Goal: Information Seeking & Learning: Learn about a topic

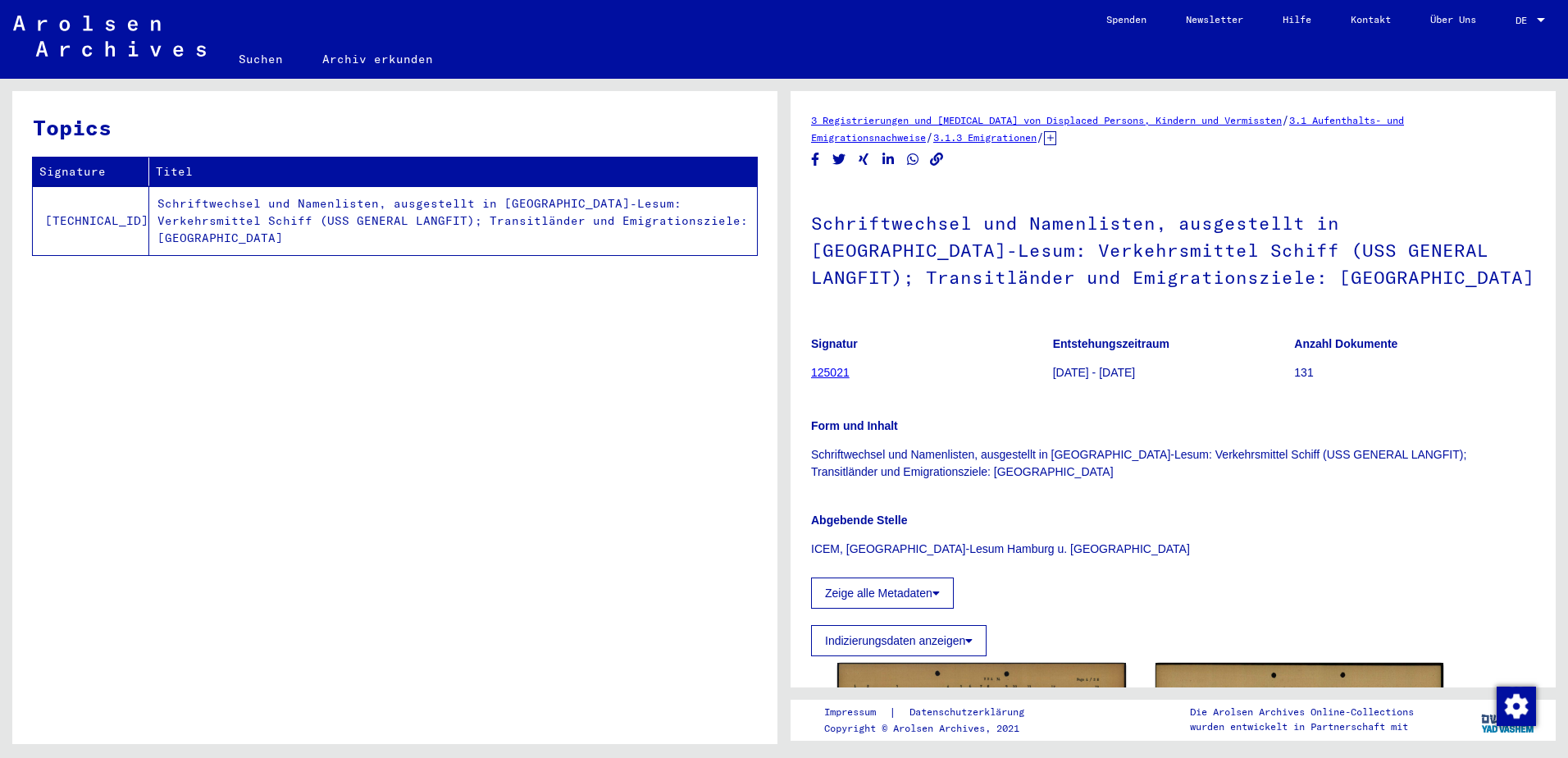
scroll to position [273, 0]
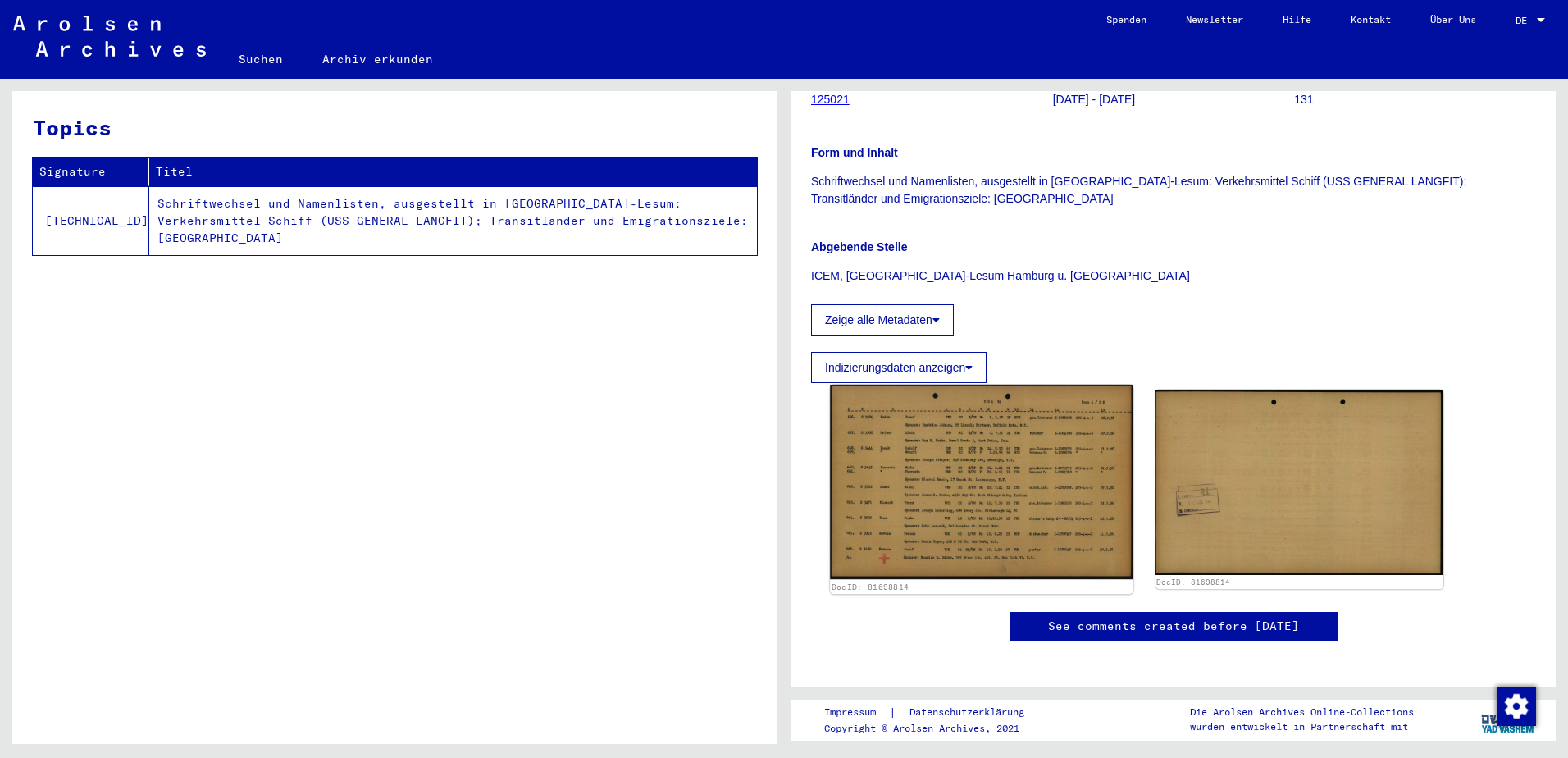
click at [875, 397] on img at bounding box center [981, 482] width 303 height 196
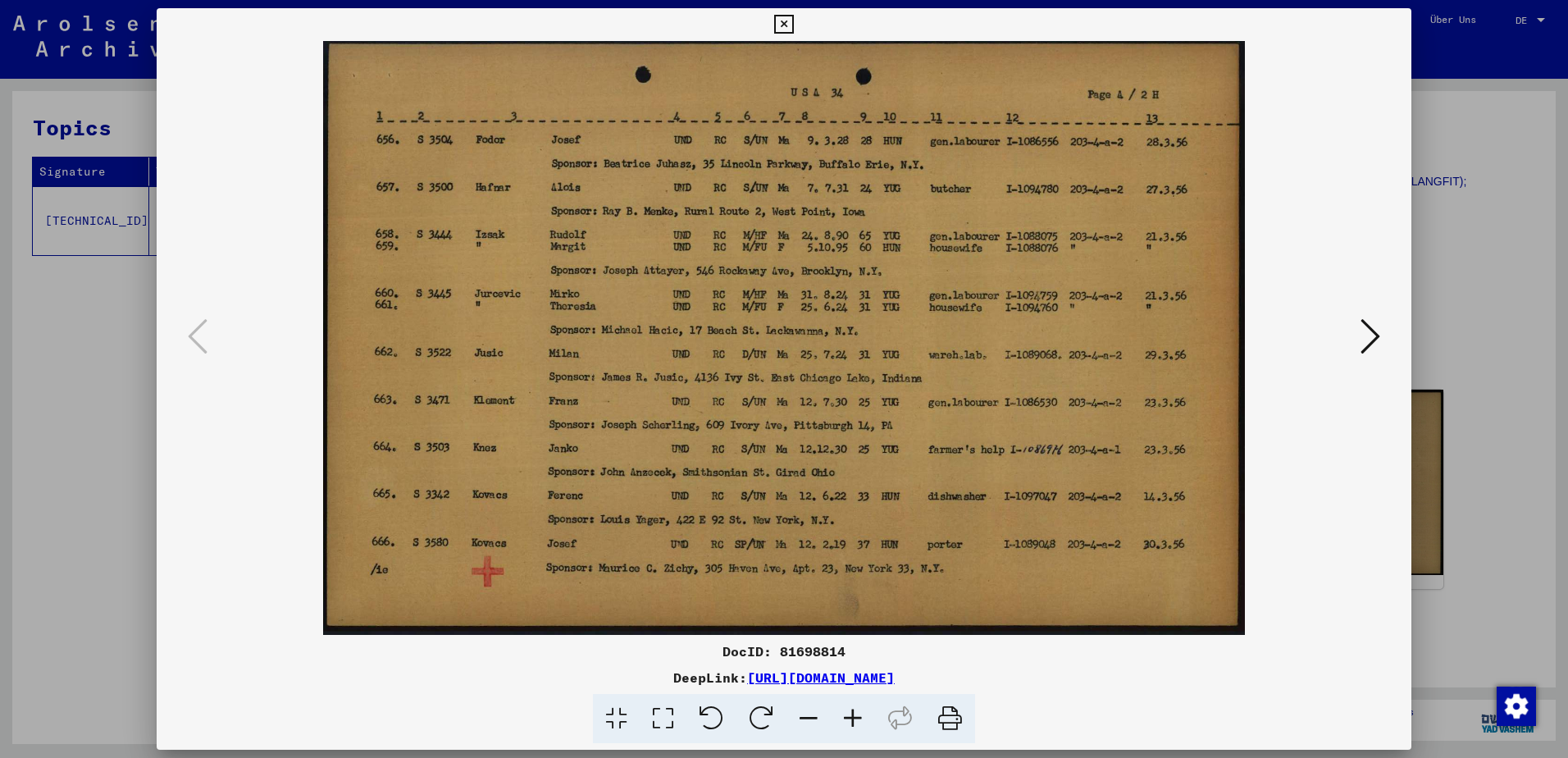
click at [1425, 260] on div at bounding box center [784, 379] width 1568 height 758
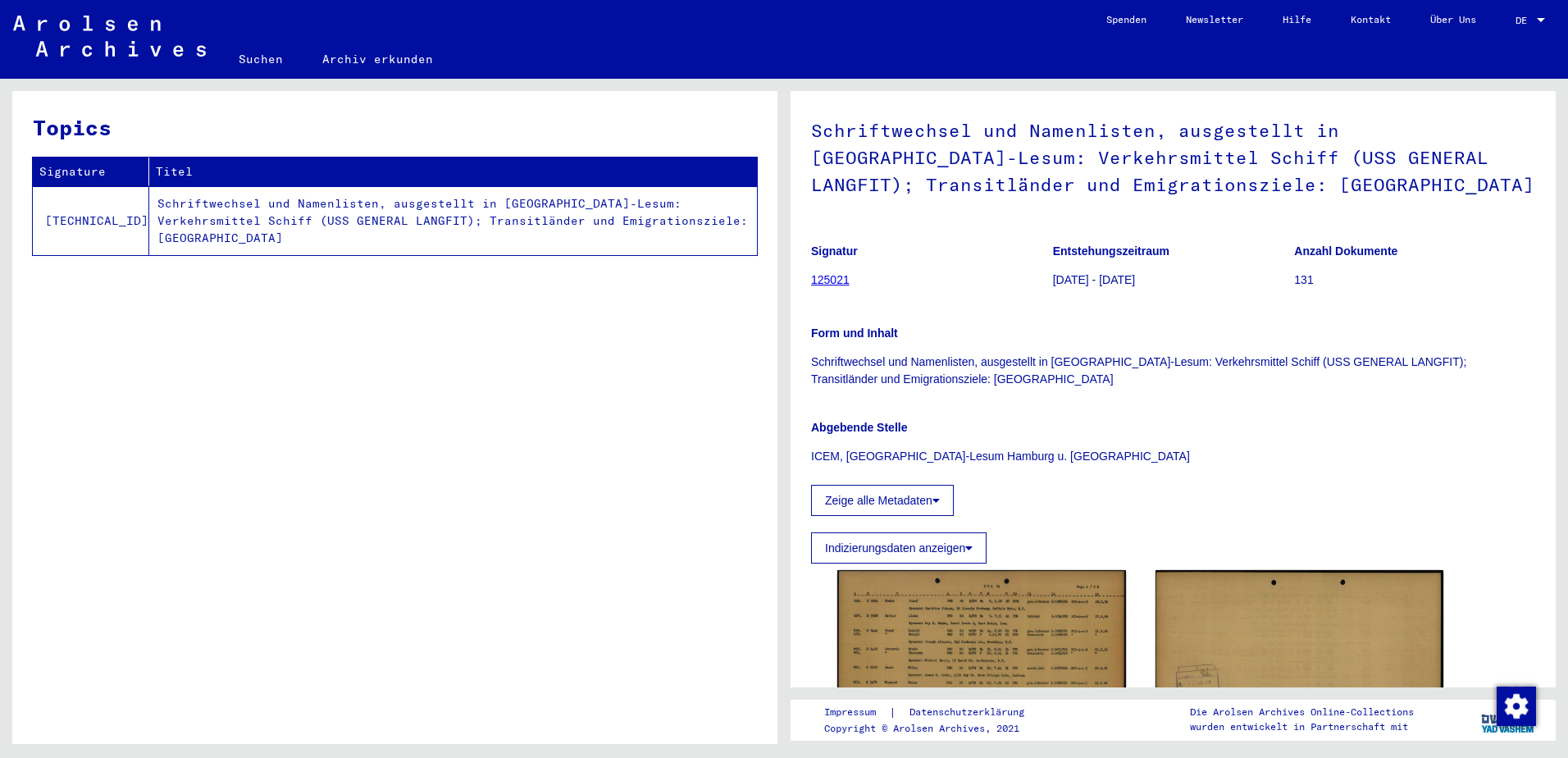
scroll to position [0, 0]
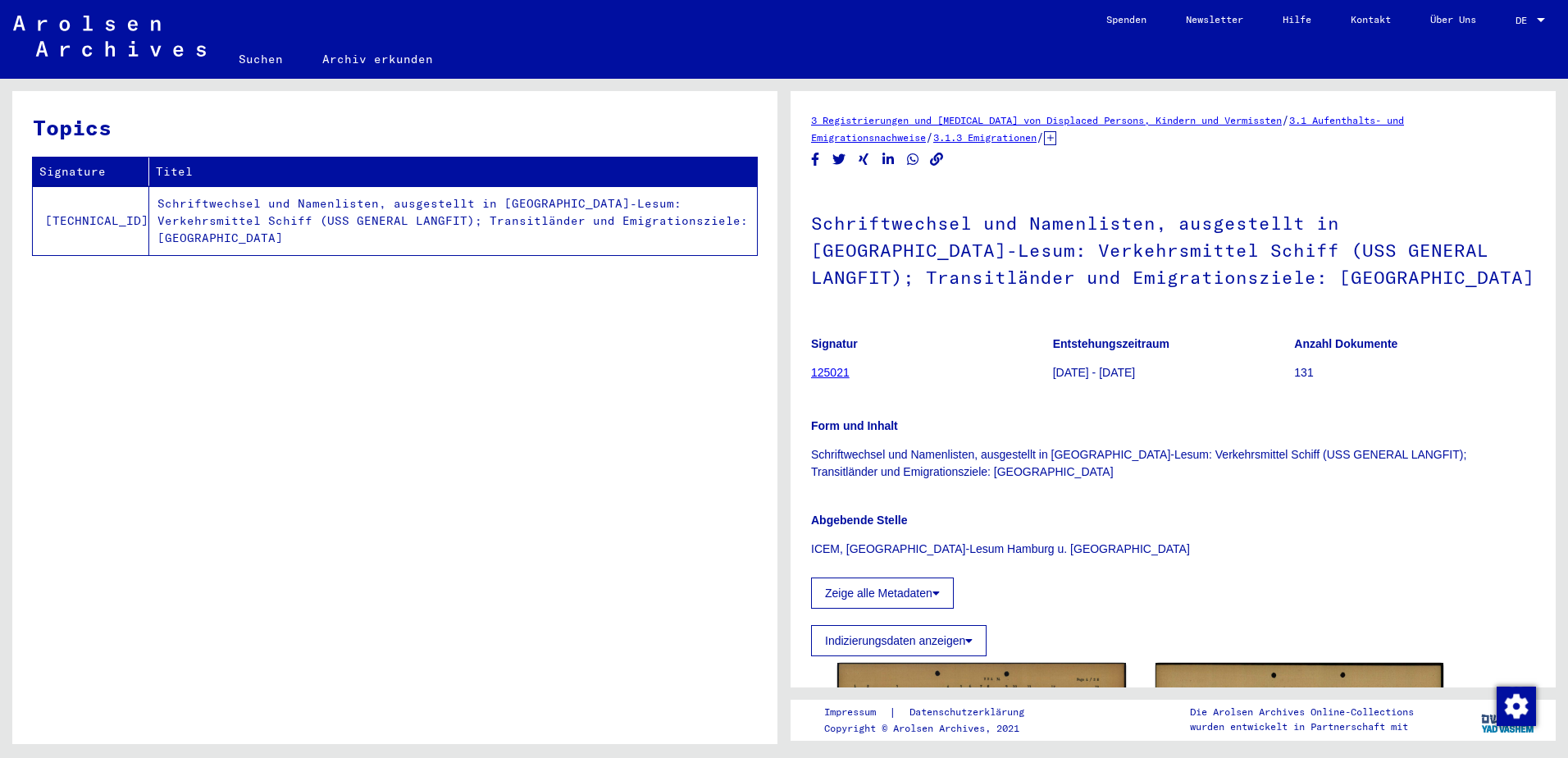
click at [840, 374] on link "125021" at bounding box center [830, 373] width 39 height 13
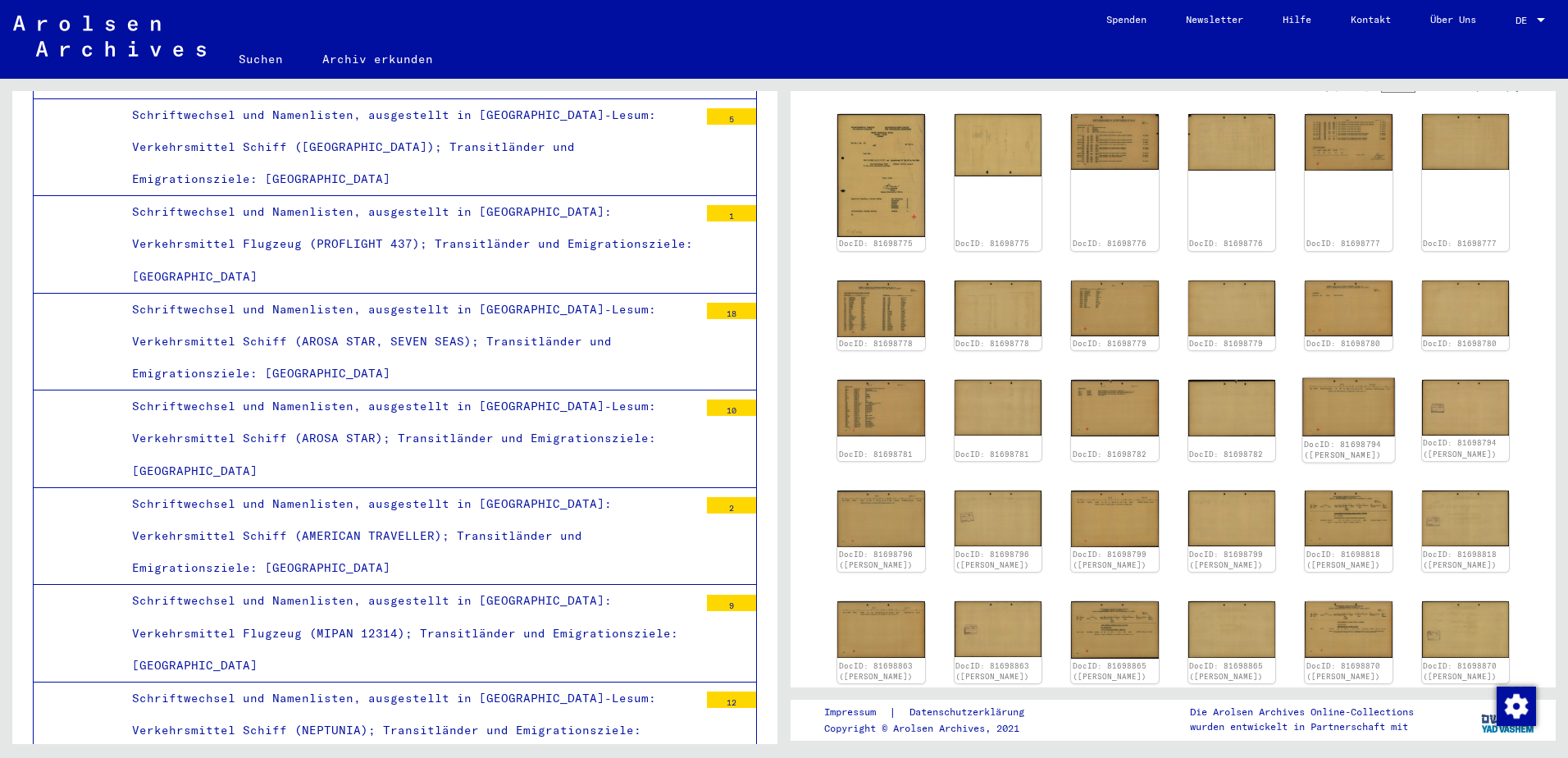
scroll to position [820, 0]
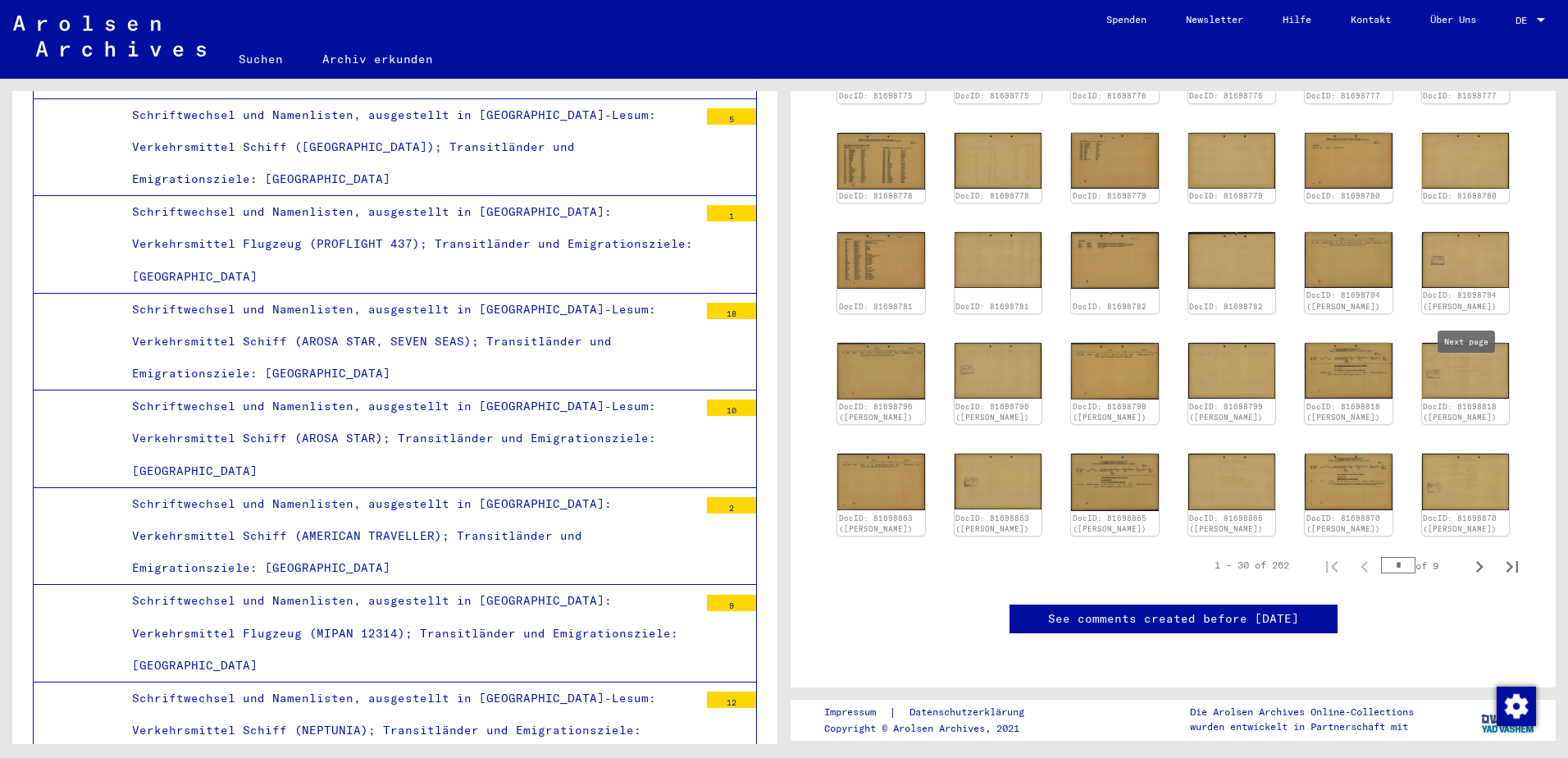
click at [1468, 556] on icon "Next page" at bounding box center [1479, 567] width 23 height 23
type input "*"
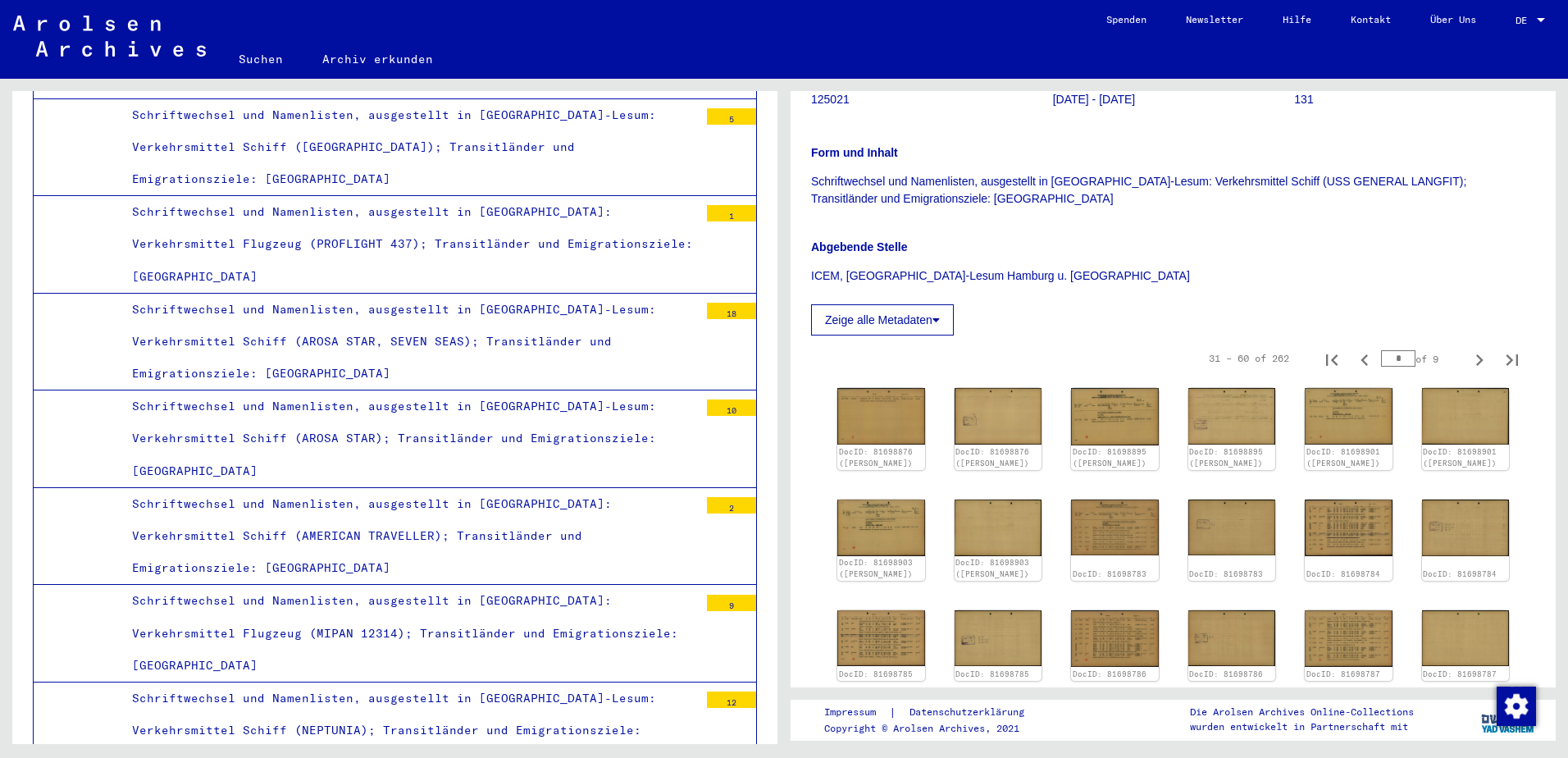
scroll to position [547, 0]
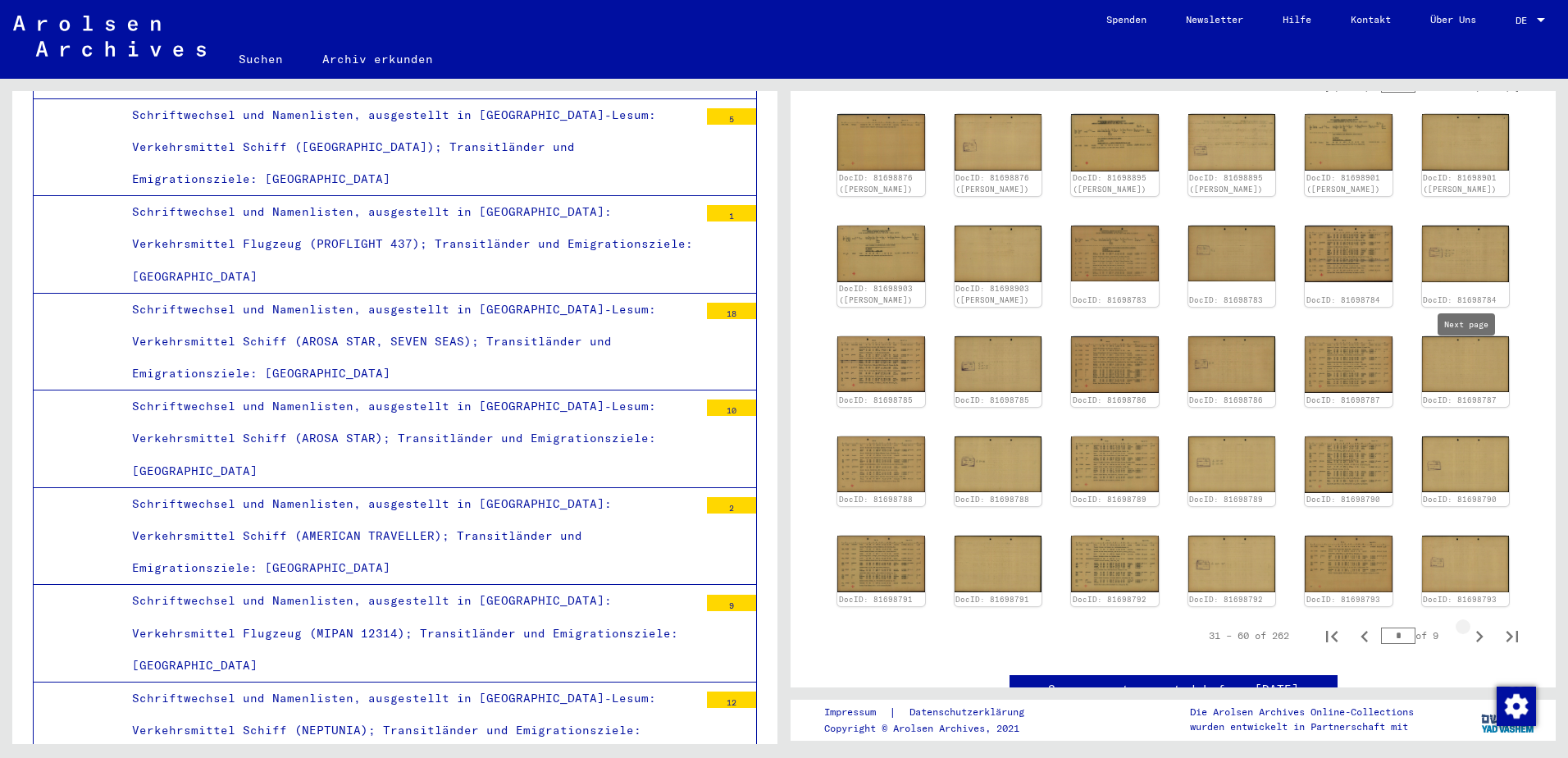
click at [1469, 625] on icon "Next page" at bounding box center [1479, 636] width 23 height 23
type input "*"
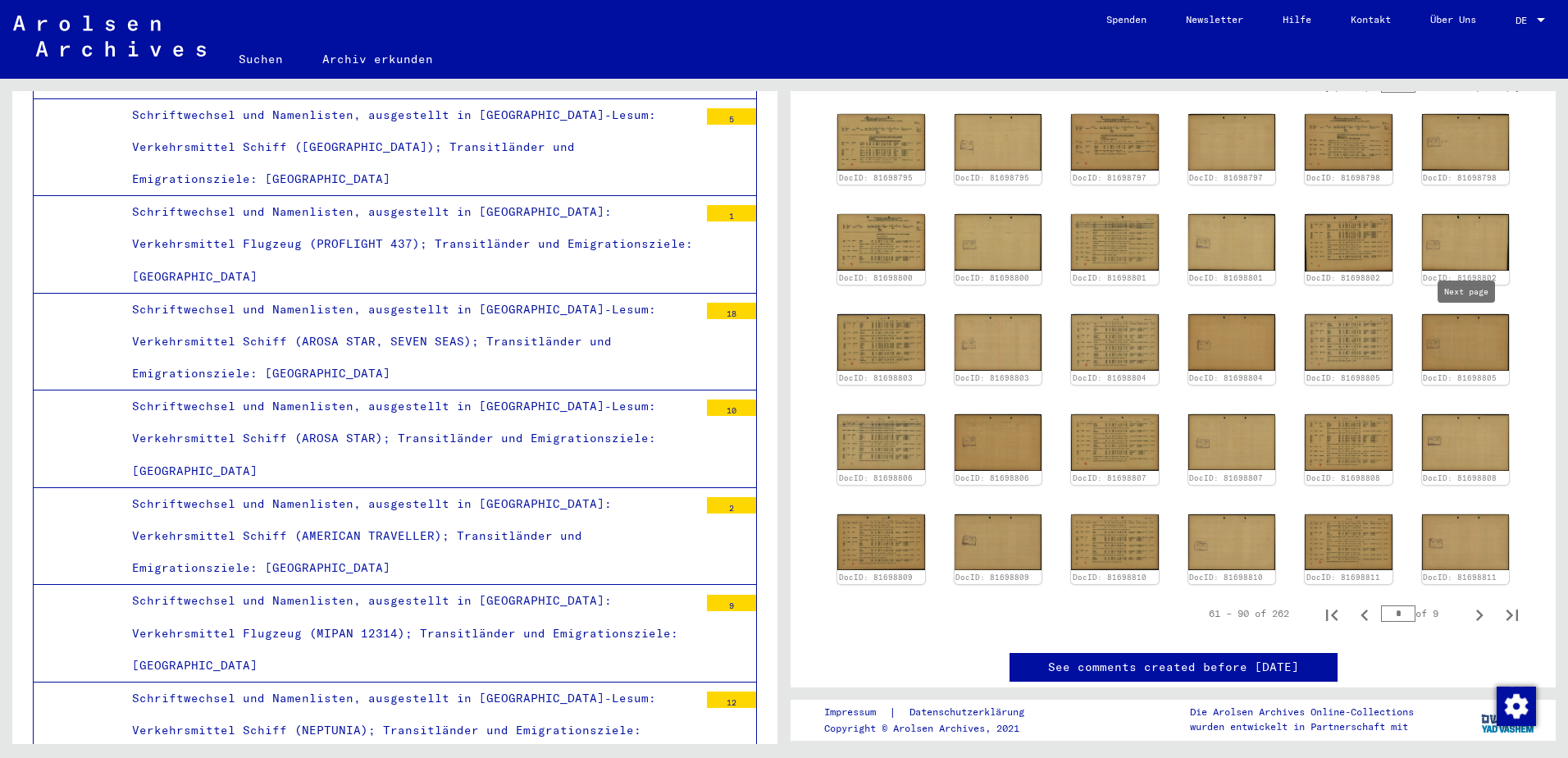
click at [1473, 604] on icon "Next page" at bounding box center [1479, 615] width 23 height 23
type input "*"
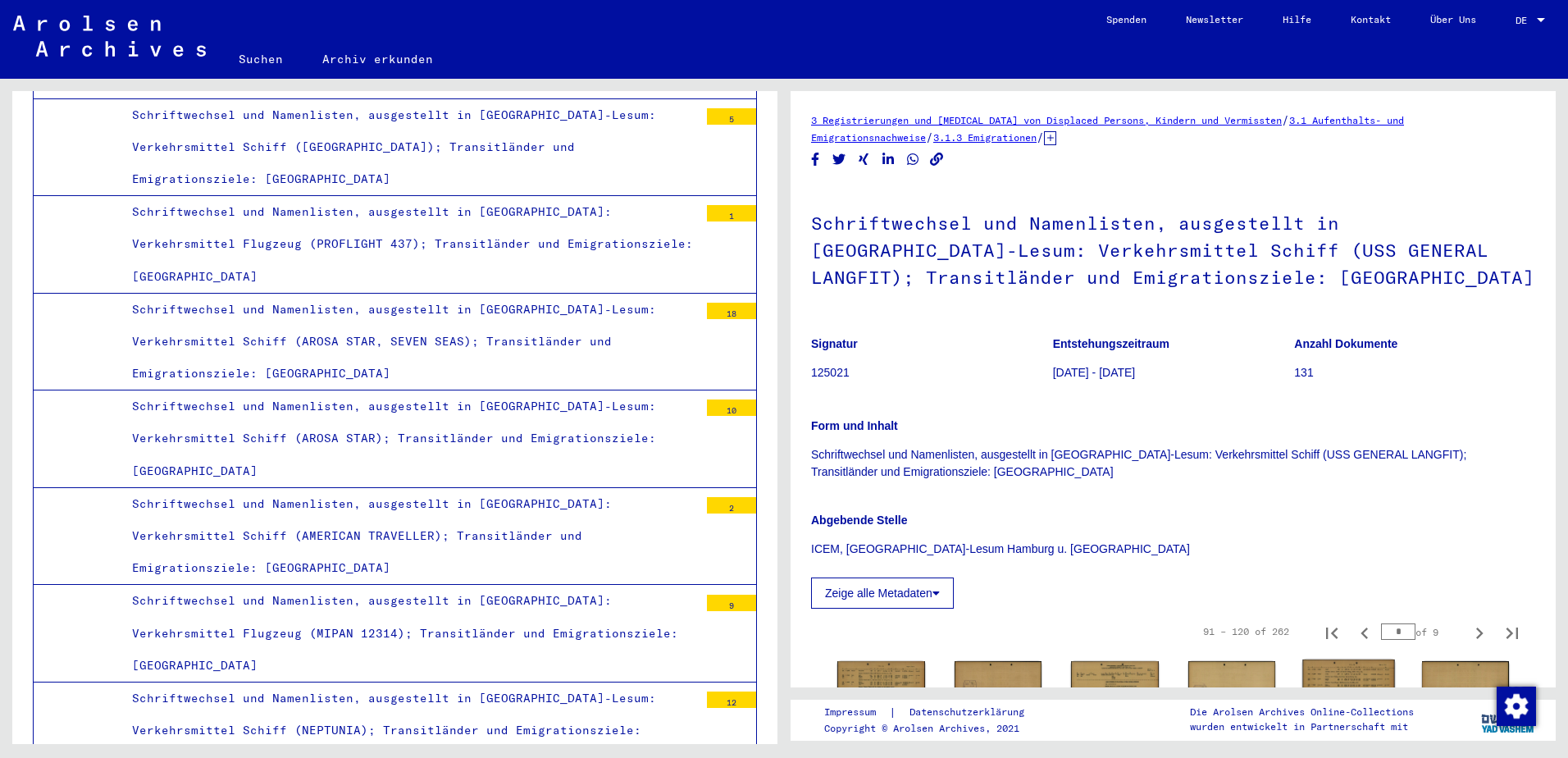
scroll to position [273, 0]
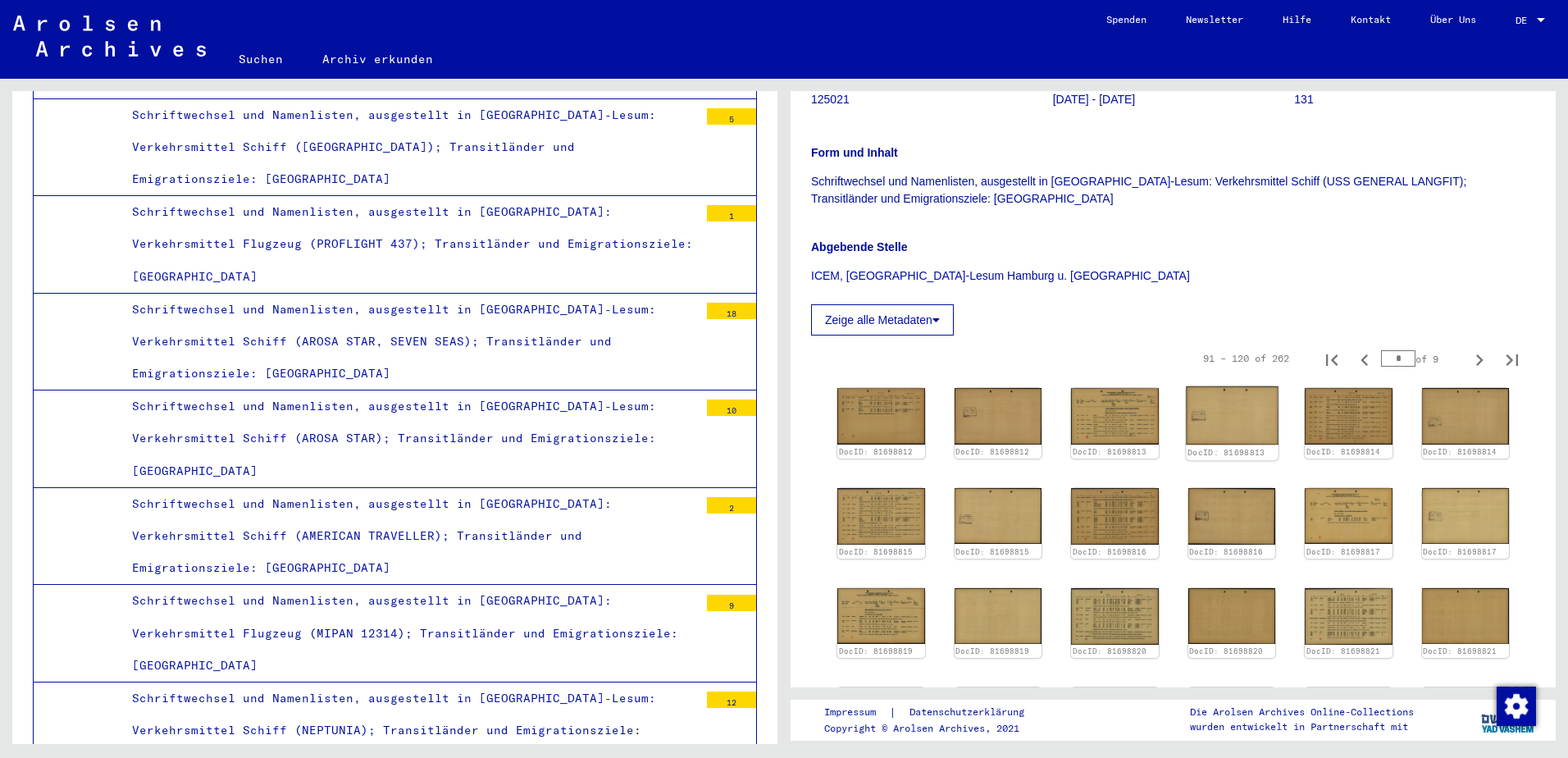
click at [1186, 446] on div "DocID: 81698813" at bounding box center [1232, 423] width 92 height 74
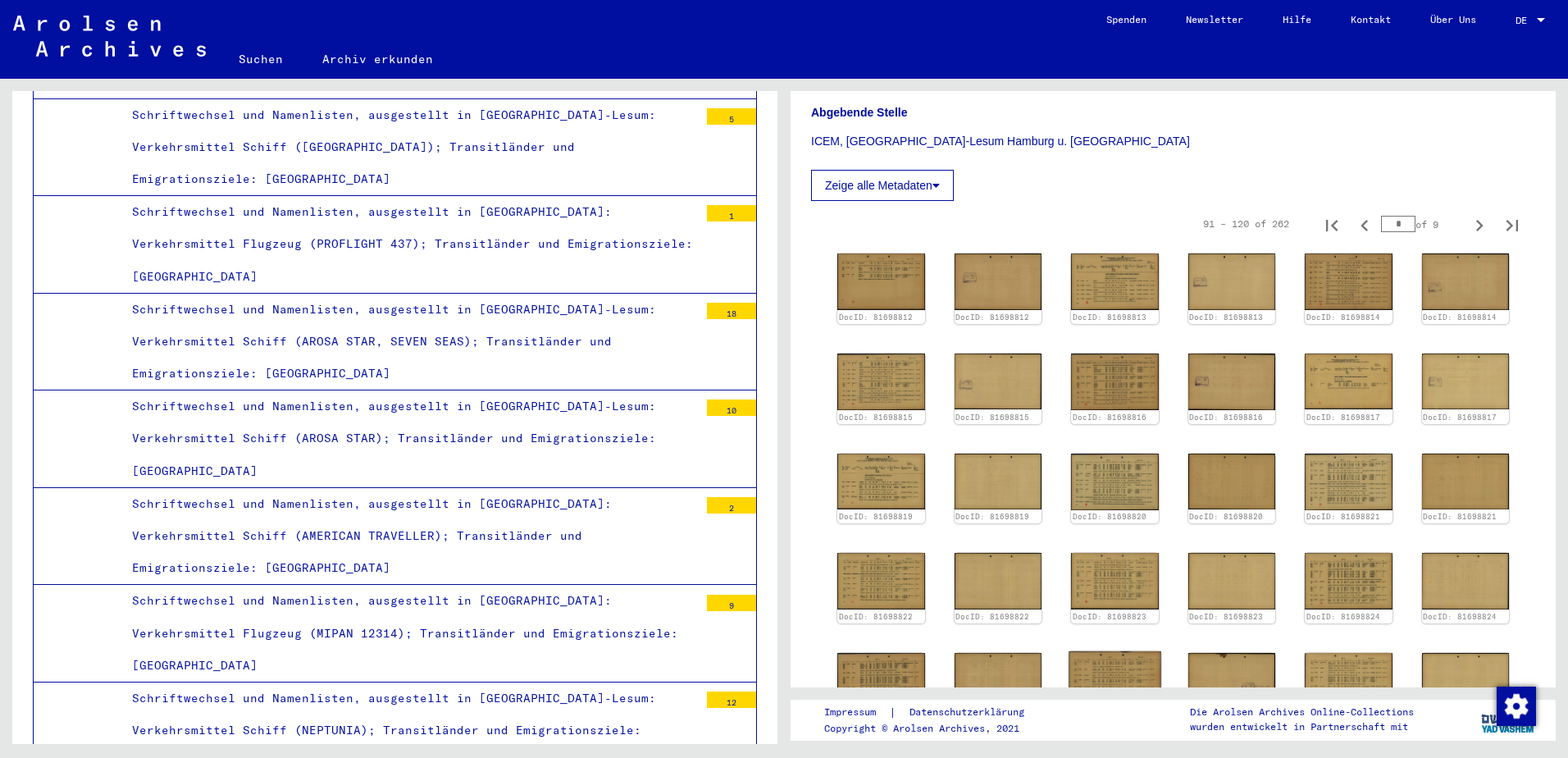
scroll to position [547, 0]
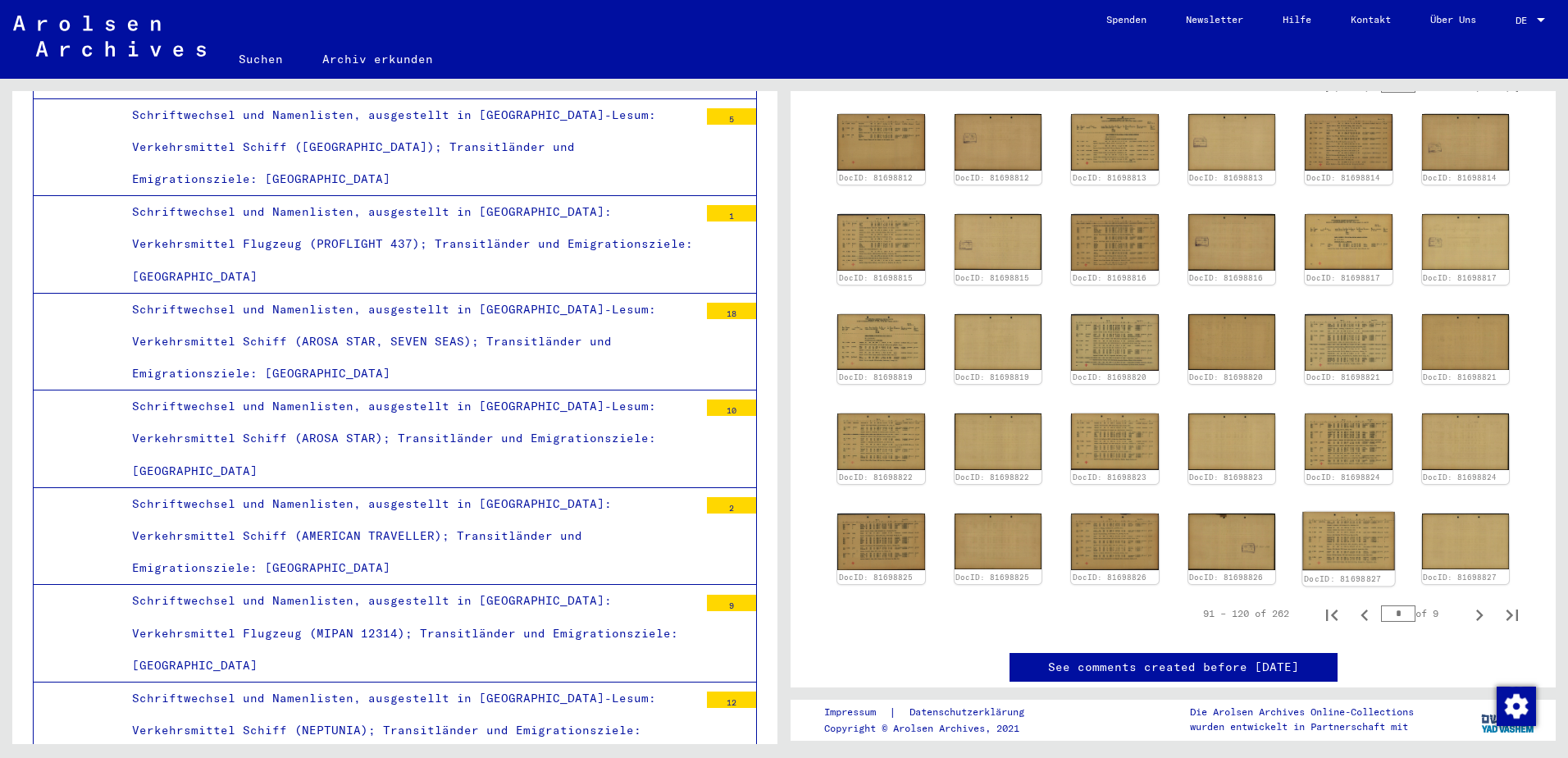
click at [1347, 530] on img at bounding box center [1348, 540] width 92 height 58
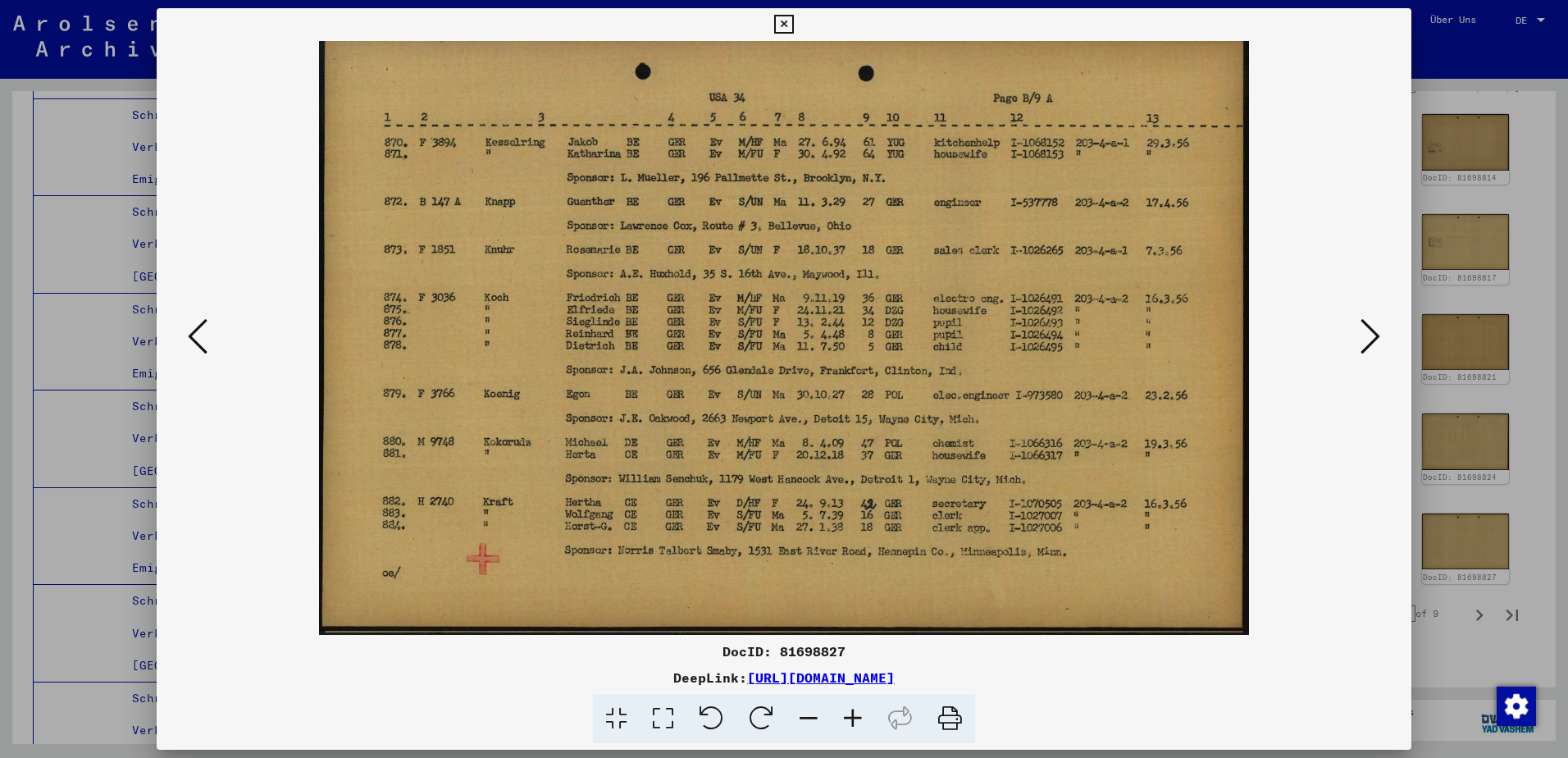
click at [1449, 245] on div at bounding box center [784, 379] width 1568 height 758
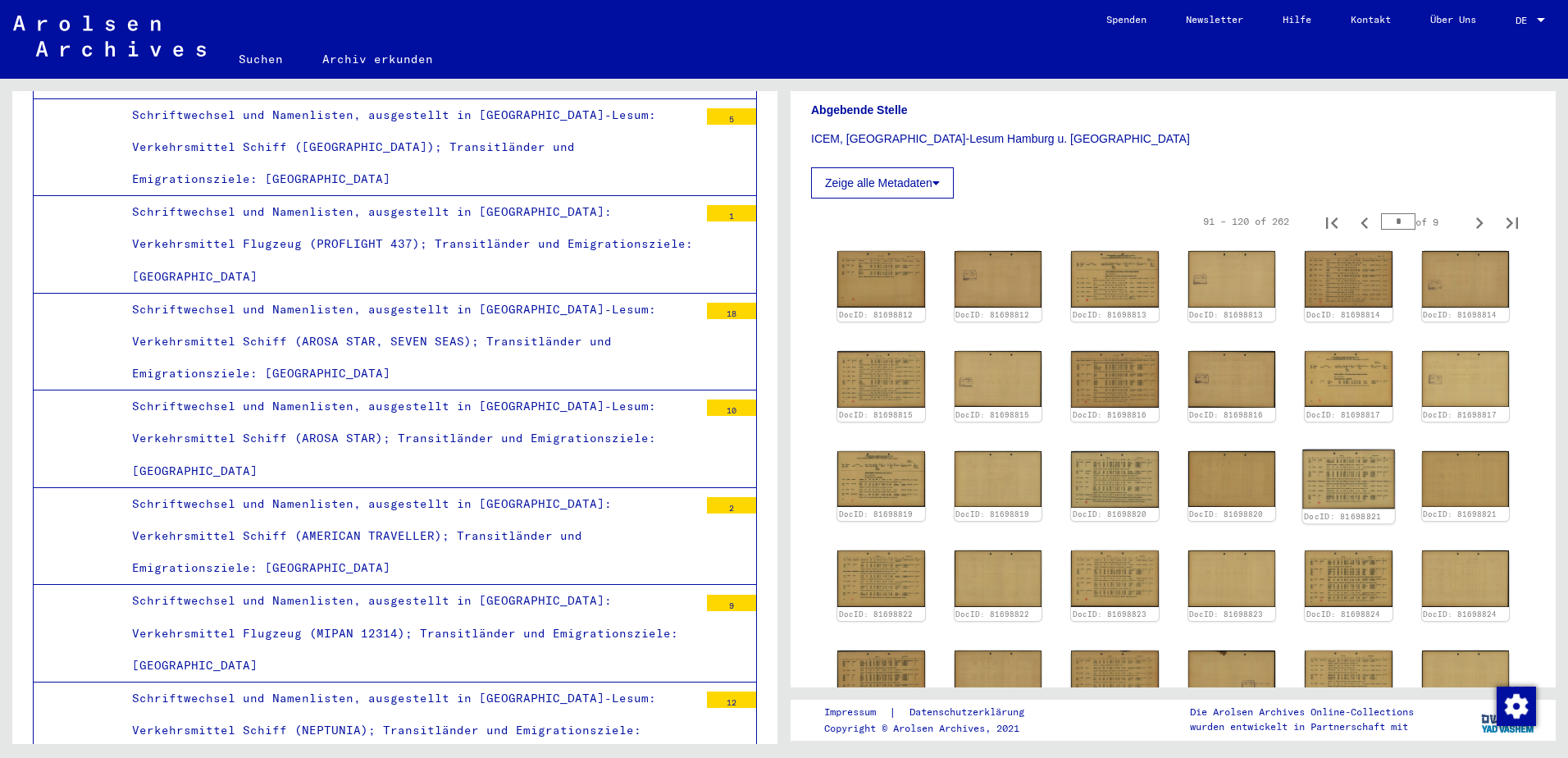
scroll to position [273, 0]
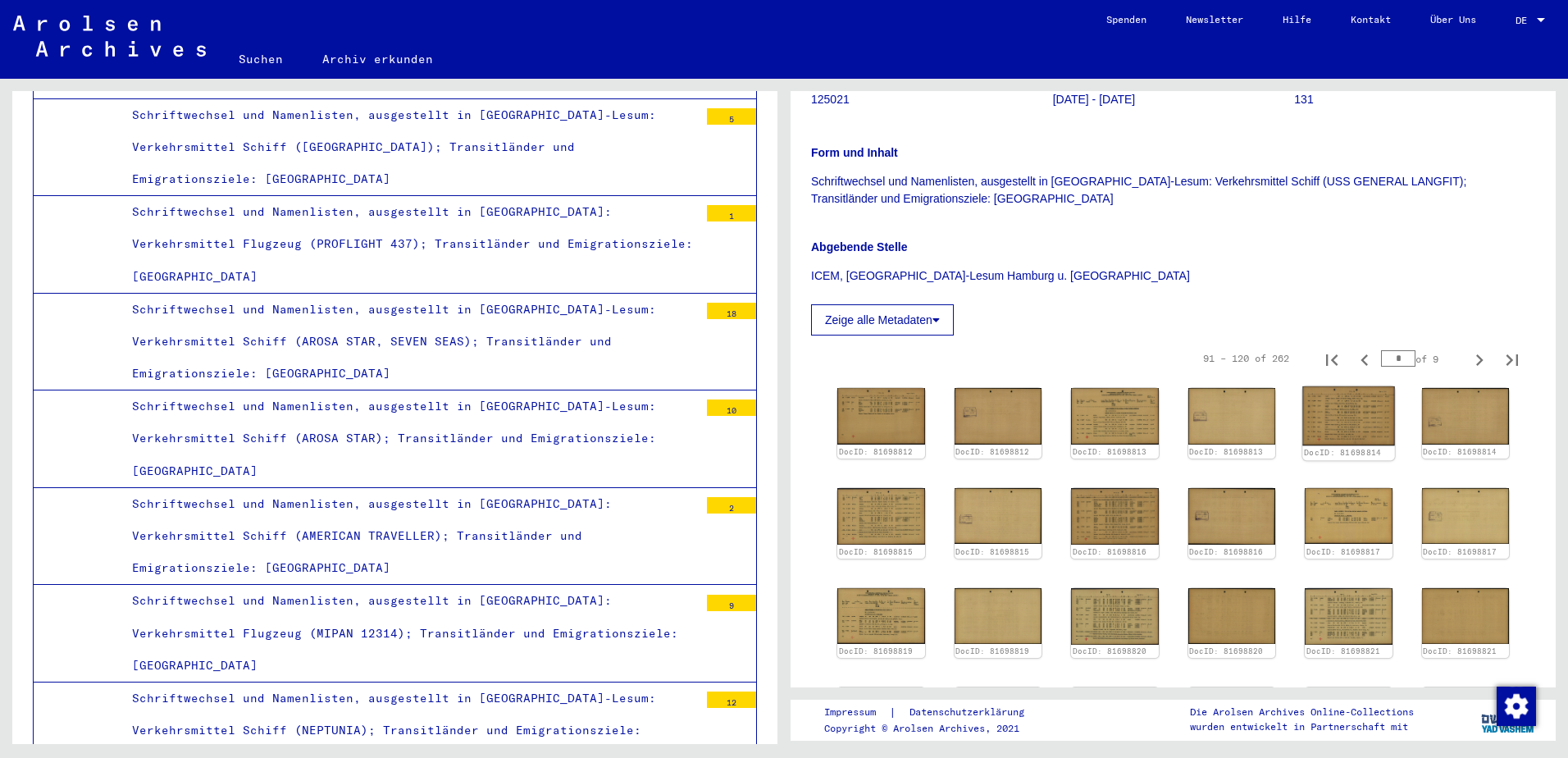
click at [1315, 417] on img at bounding box center [1348, 416] width 92 height 59
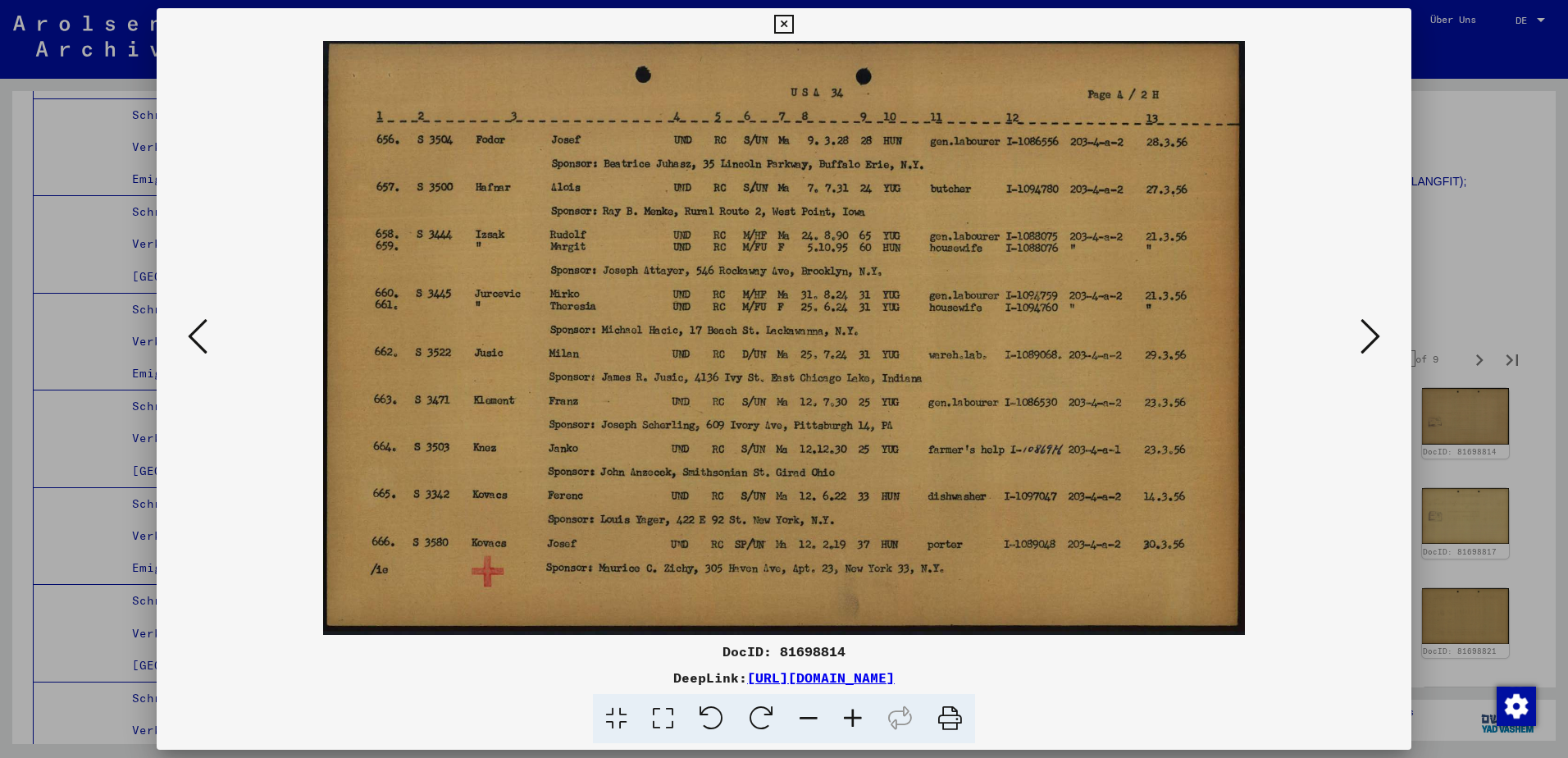
click at [211, 347] on button at bounding box center [197, 337] width 30 height 46
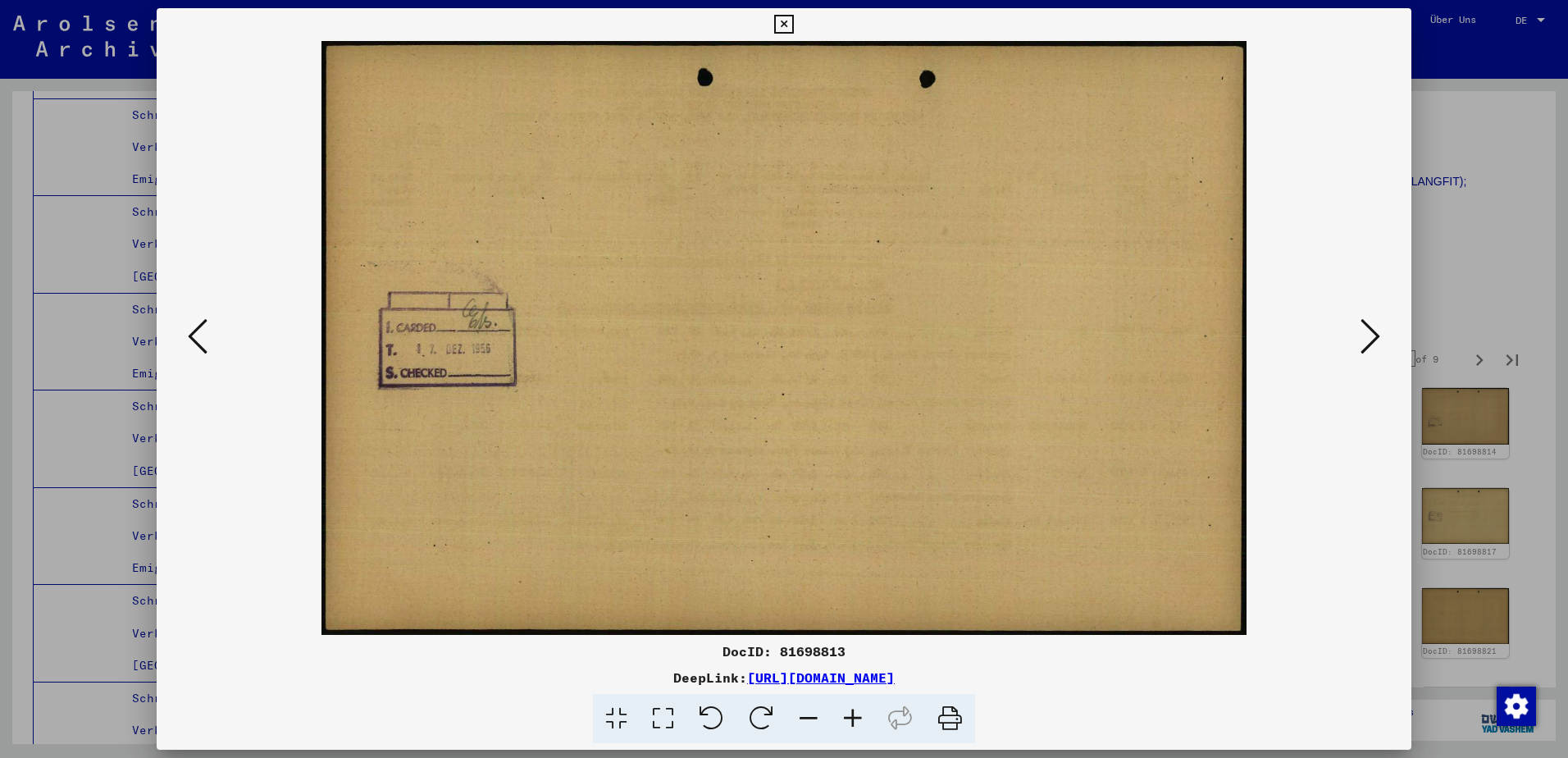
click at [211, 347] on button at bounding box center [197, 337] width 30 height 46
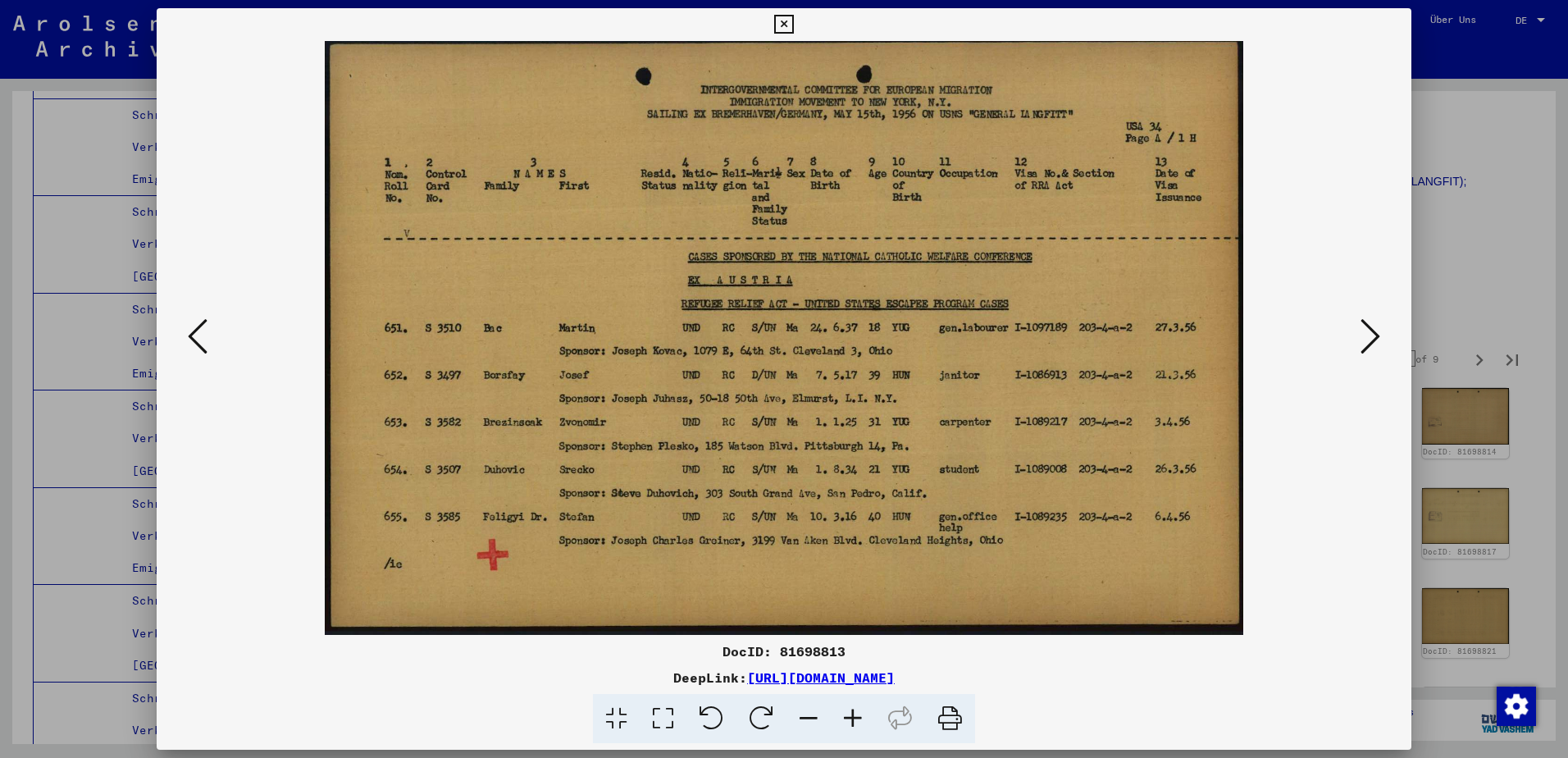
click at [908, 165] on img at bounding box center [784, 338] width 1143 height 594
